Goal: Task Accomplishment & Management: Manage account settings

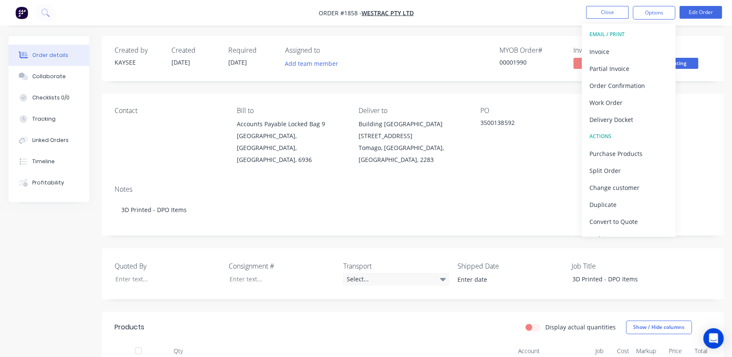
click at [569, 5] on nav "Order #1858 - WesTrac Pty Ltd Close Options EMAIL / PRINT Invoice Partial Invoi…" at bounding box center [366, 12] width 732 height 25
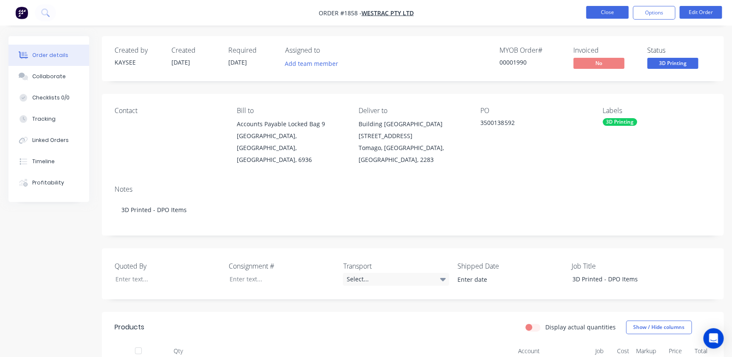
click at [594, 13] on button "Close" at bounding box center [607, 12] width 42 height 13
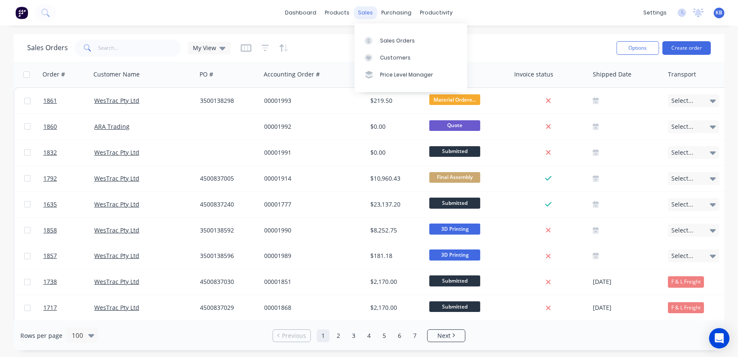
click at [370, 12] on div "sales" at bounding box center [365, 12] width 23 height 13
click at [381, 34] on link "Sales Orders" at bounding box center [411, 40] width 113 height 17
click at [102, 48] on input "text" at bounding box center [140, 47] width 83 height 17
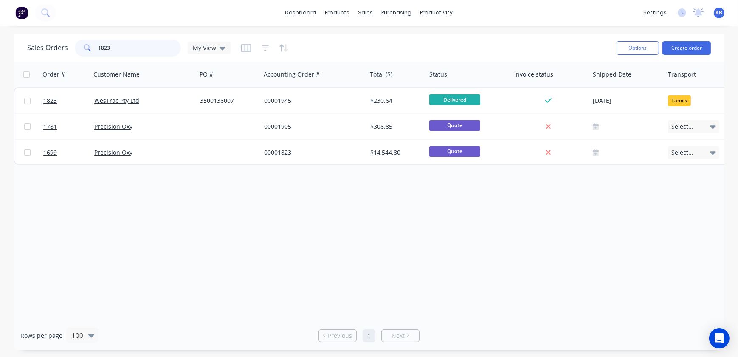
drag, startPoint x: 115, startPoint y: 49, endPoint x: 68, endPoint y: 45, distance: 48.2
click at [69, 44] on div "Sales Orders 1823 My View" at bounding box center [128, 47] width 203 height 17
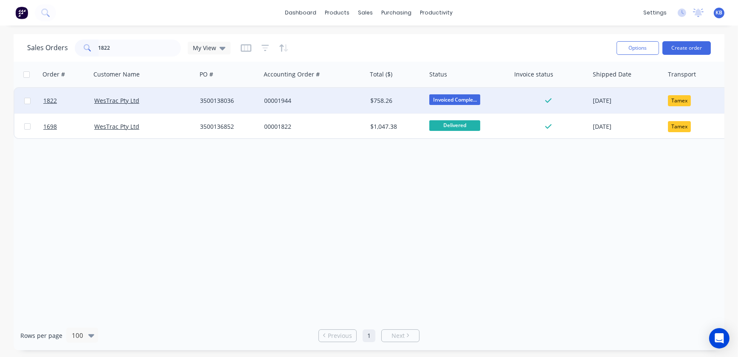
click at [470, 101] on span "Invoiced Comple..." at bounding box center [454, 99] width 51 height 11
click at [584, 191] on div "Order # Customer Name PO # Accounting Order # Total ($) Status Invoice status S…" at bounding box center [369, 191] width 711 height 259
drag, startPoint x: 148, startPoint y: 44, endPoint x: 55, endPoint y: 45, distance: 93.0
click at [57, 45] on div "Sales Orders 1822 My View" at bounding box center [128, 47] width 203 height 17
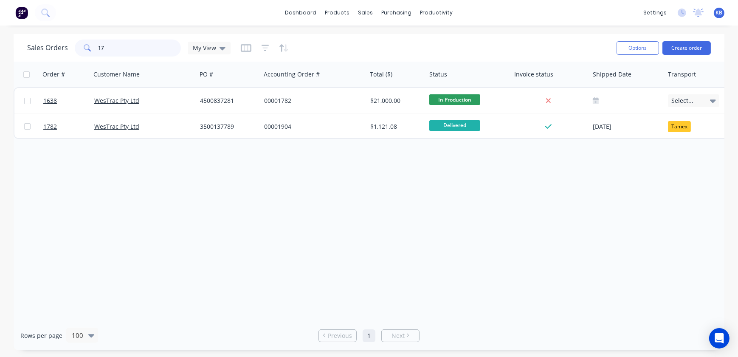
type input "1"
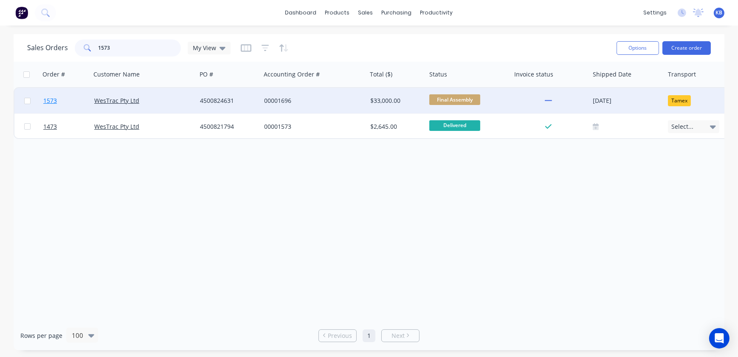
type input "1573"
click at [49, 103] on span "1573" at bounding box center [50, 100] width 14 height 8
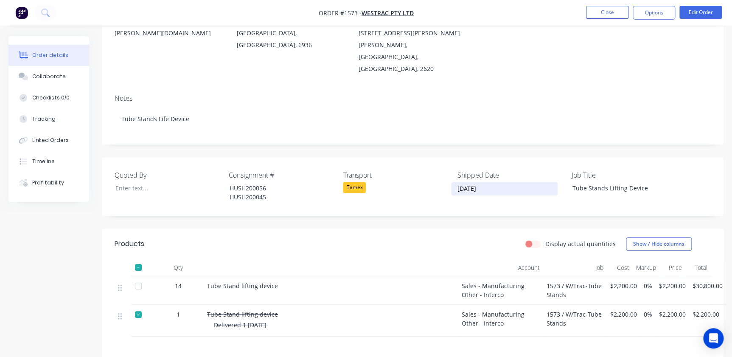
scroll to position [115, 0]
click at [602, 11] on button "Close" at bounding box center [607, 12] width 42 height 13
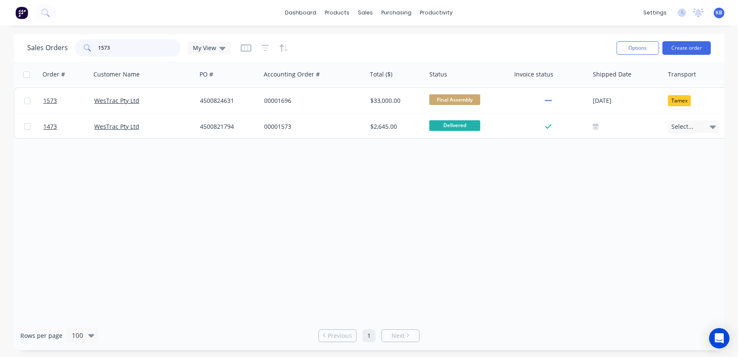
click at [115, 46] on input "1573" at bounding box center [140, 47] width 83 height 17
drag, startPoint x: 115, startPoint y: 46, endPoint x: 65, endPoint y: 44, distance: 49.7
click at [65, 44] on div "Sales Orders 1573 My View" at bounding box center [128, 47] width 203 height 17
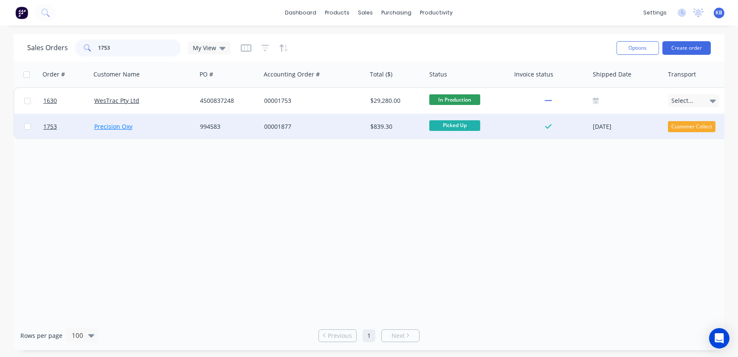
type input "1753"
click at [116, 124] on link "Precision Oxy" at bounding box center [113, 126] width 38 height 8
click at [51, 123] on span "1753" at bounding box center [50, 126] width 14 height 8
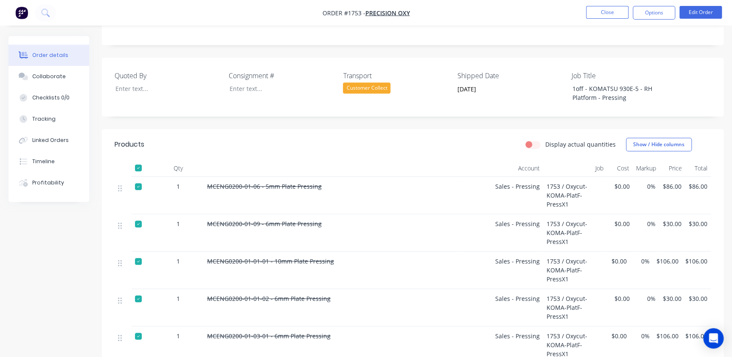
scroll to position [77, 0]
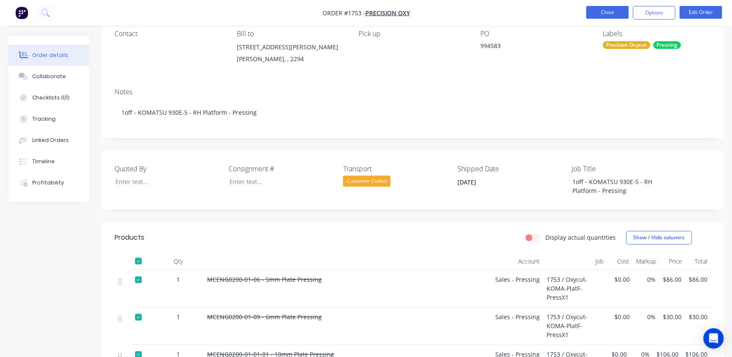
click at [605, 11] on button "Close" at bounding box center [607, 12] width 42 height 13
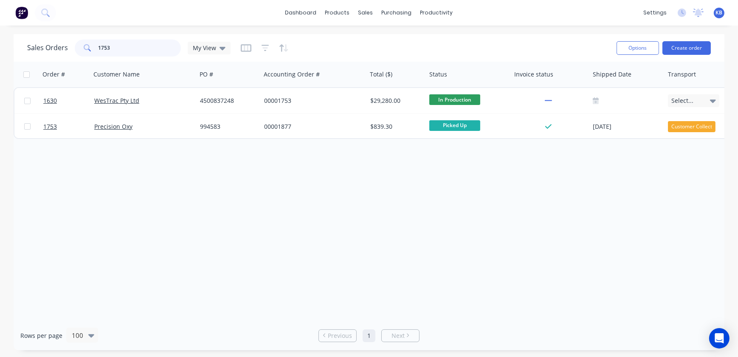
drag, startPoint x: 125, startPoint y: 51, endPoint x: 63, endPoint y: 48, distance: 62.5
click at [68, 48] on div "Sales Orders 1753 My View" at bounding box center [128, 47] width 203 height 17
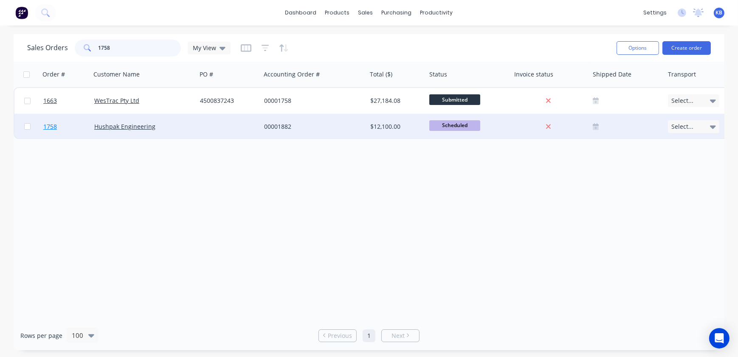
type input "1758"
click at [55, 126] on span "1758" at bounding box center [50, 126] width 14 height 8
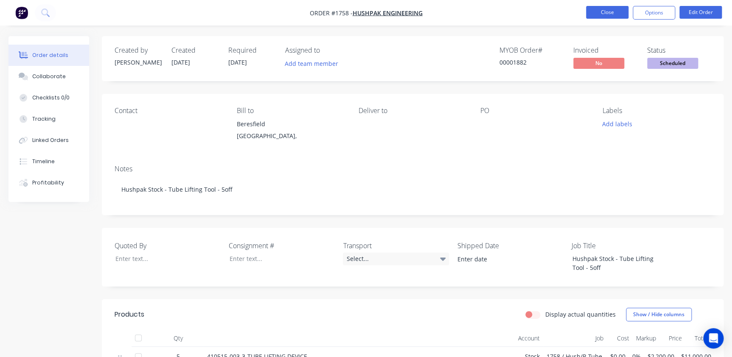
click at [592, 8] on button "Close" at bounding box center [607, 12] width 42 height 13
